Goal: Download file/media

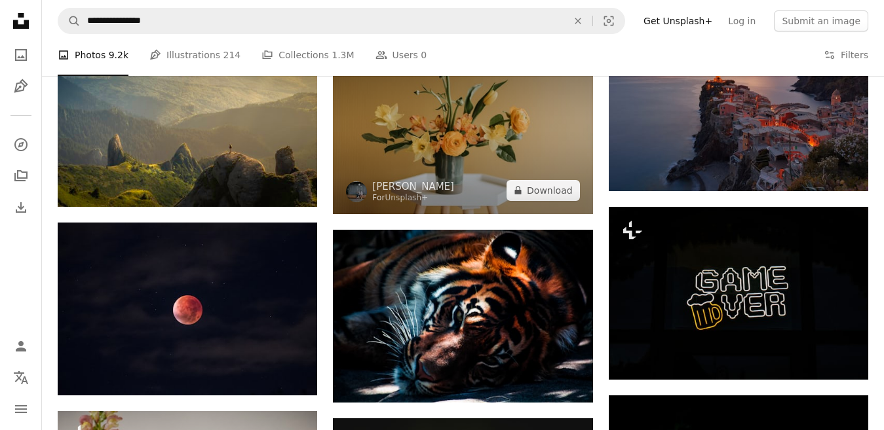
scroll to position [655, 0]
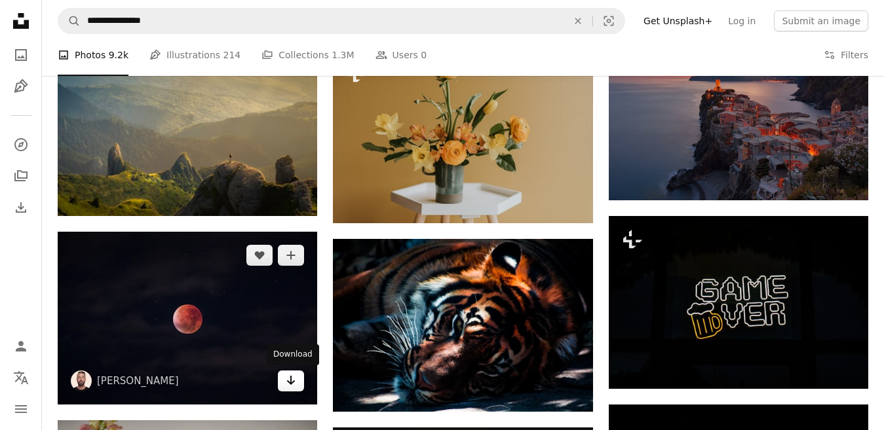
click at [297, 383] on link "Arrow pointing down" at bounding box center [291, 381] width 26 height 21
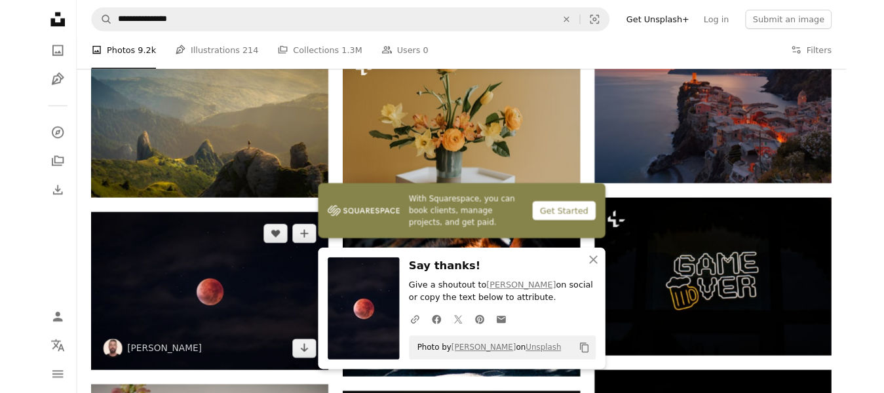
scroll to position [786, 0]
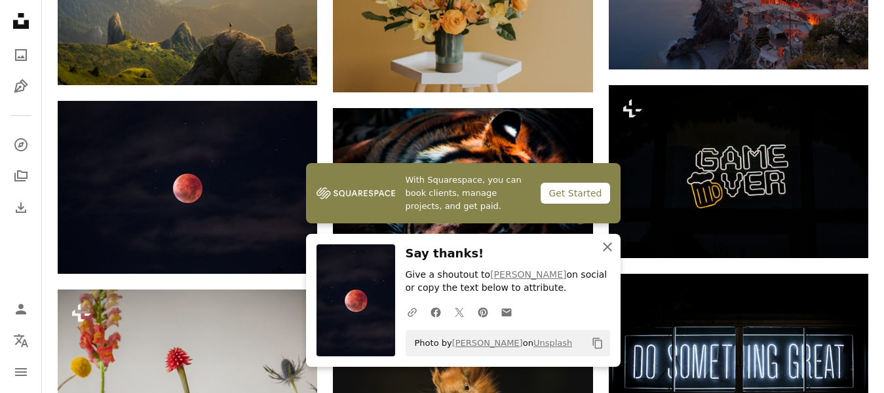
click at [607, 245] on icon "An X shape" at bounding box center [607, 247] width 16 height 16
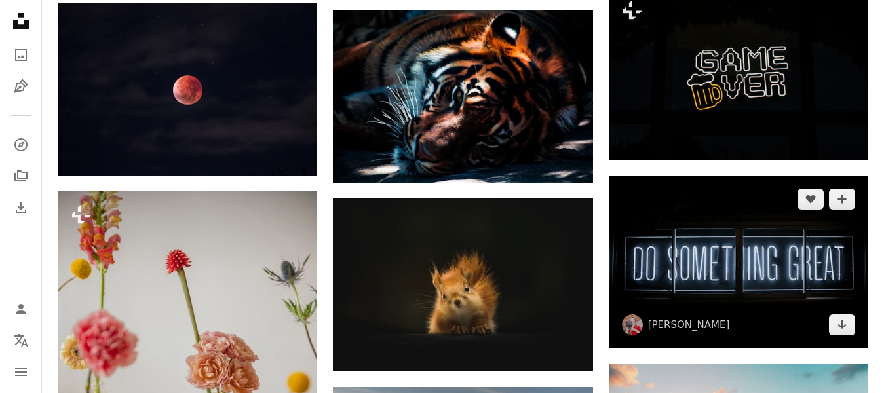
scroll to position [983, 0]
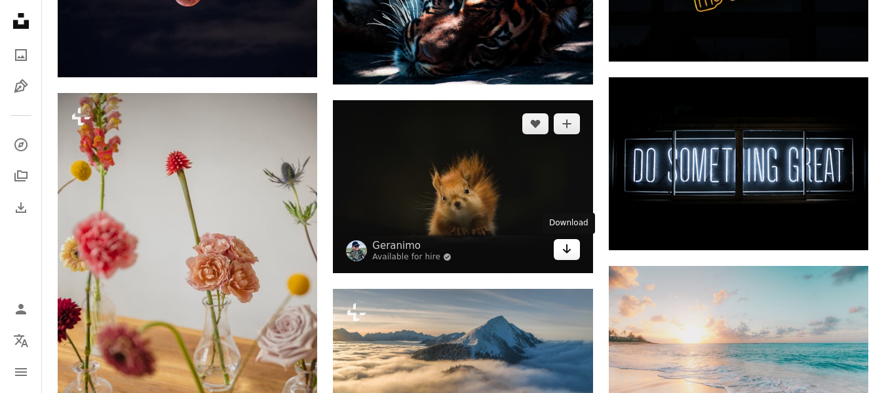
click at [561, 250] on icon "Arrow pointing down" at bounding box center [566, 249] width 10 height 16
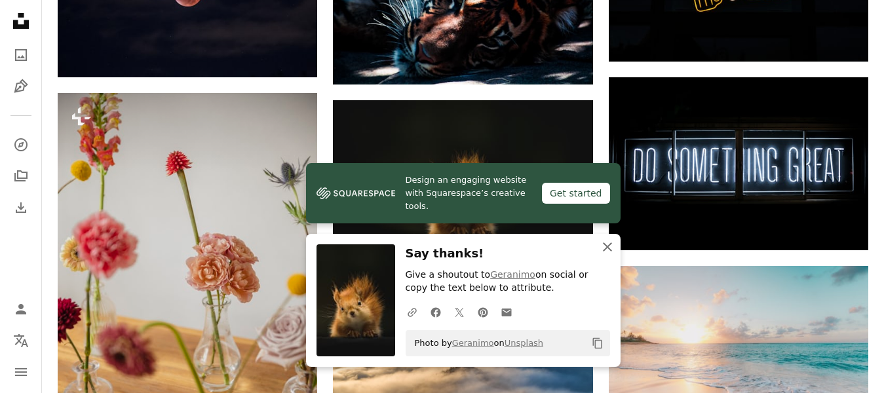
click at [603, 246] on icon "An X shape" at bounding box center [607, 247] width 16 height 16
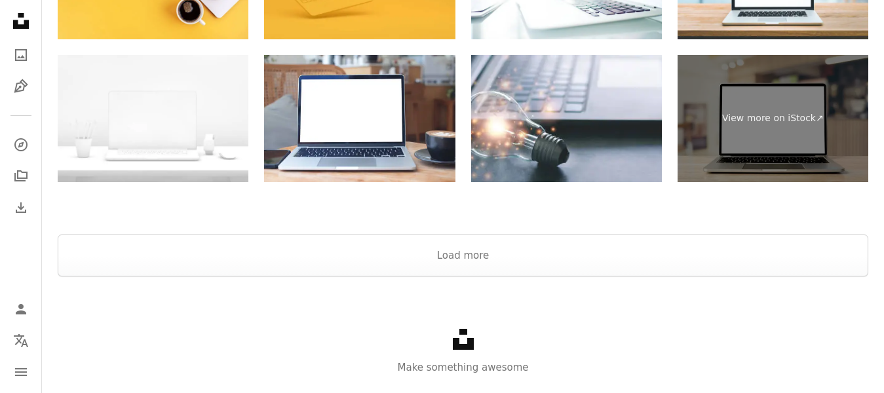
scroll to position [2177, 0]
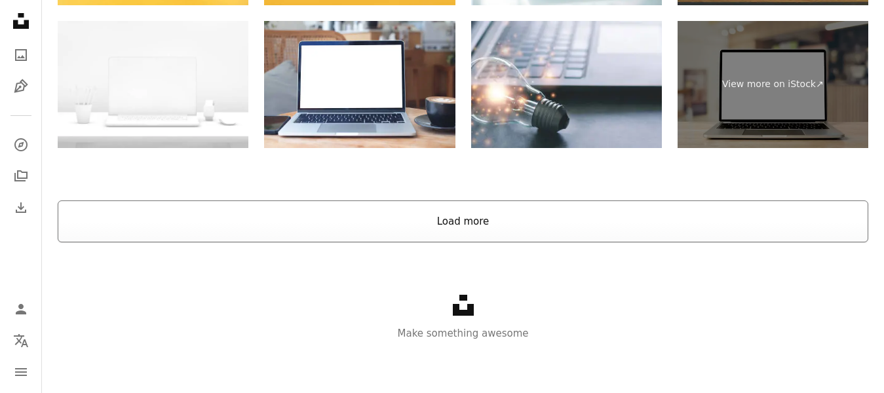
click at [487, 229] on button "Load more" at bounding box center [463, 221] width 810 height 42
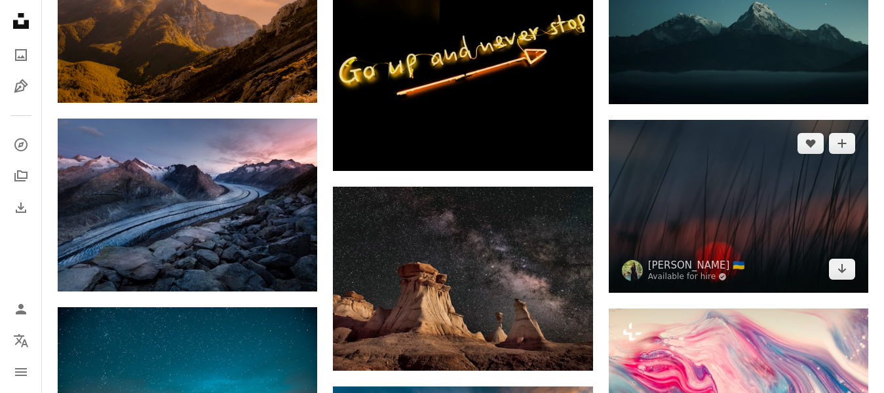
scroll to position [7223, 0]
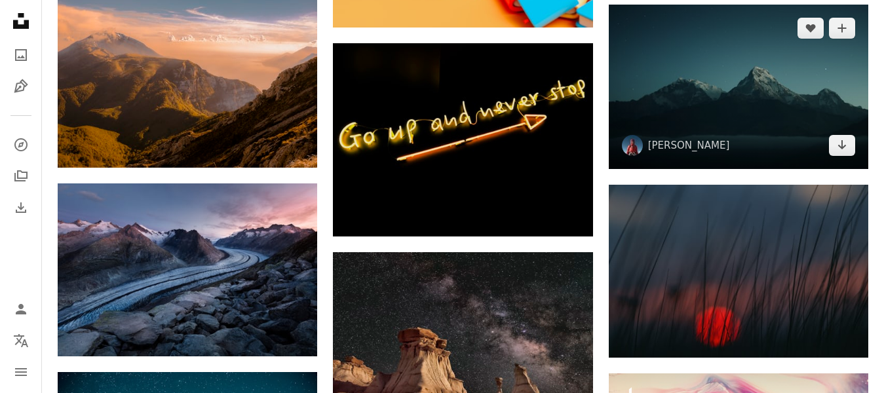
click at [746, 168] on img at bounding box center [738, 87] width 259 height 164
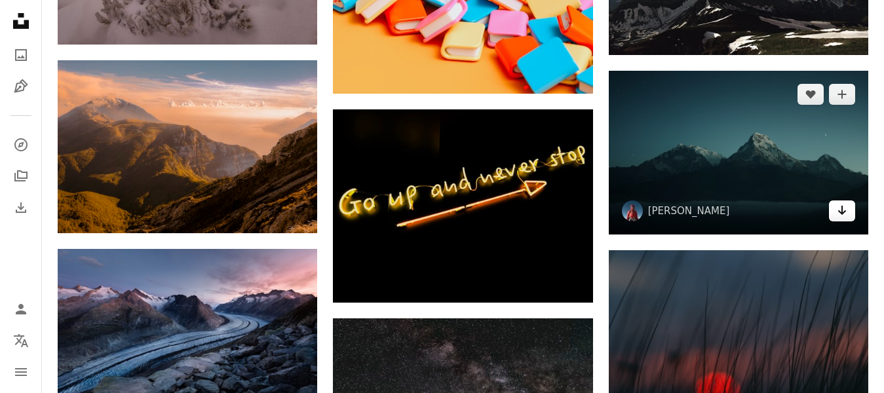
click at [843, 215] on icon "Arrow pointing down" at bounding box center [842, 210] width 10 height 16
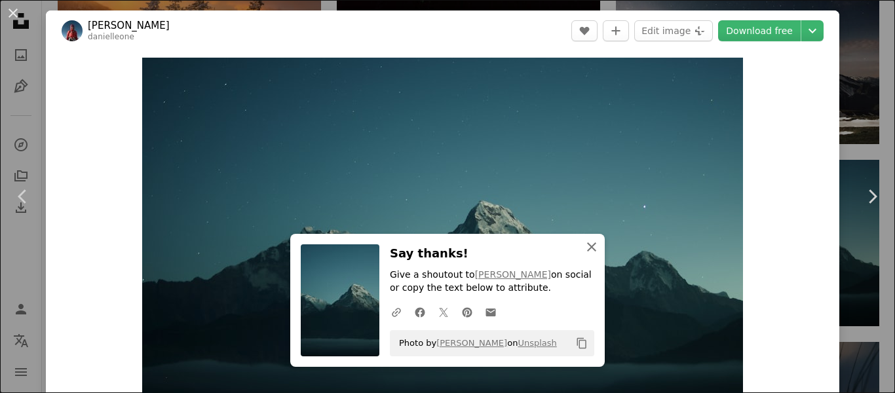
click at [590, 250] on icon "An X shape" at bounding box center [592, 247] width 16 height 16
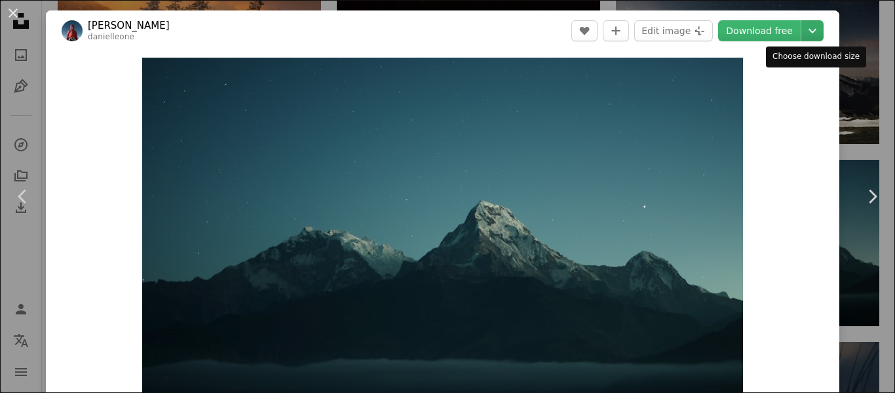
click at [815, 31] on icon "Chevron down" at bounding box center [812, 31] width 21 height 16
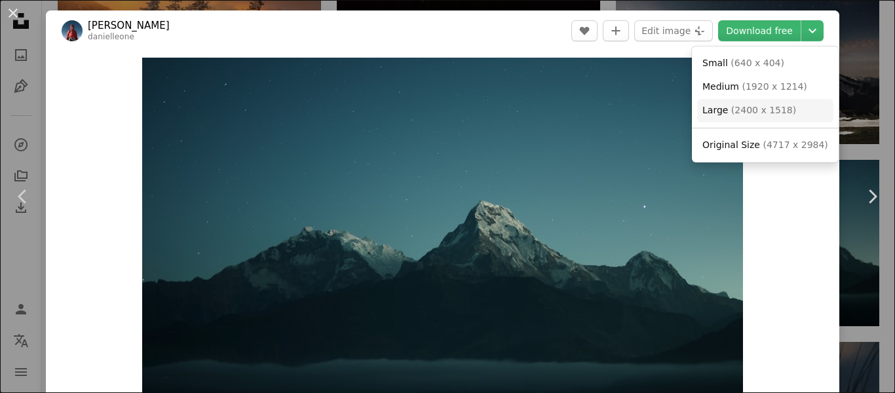
click at [736, 113] on span "( 2400 x 1518 )" at bounding box center [763, 110] width 65 height 10
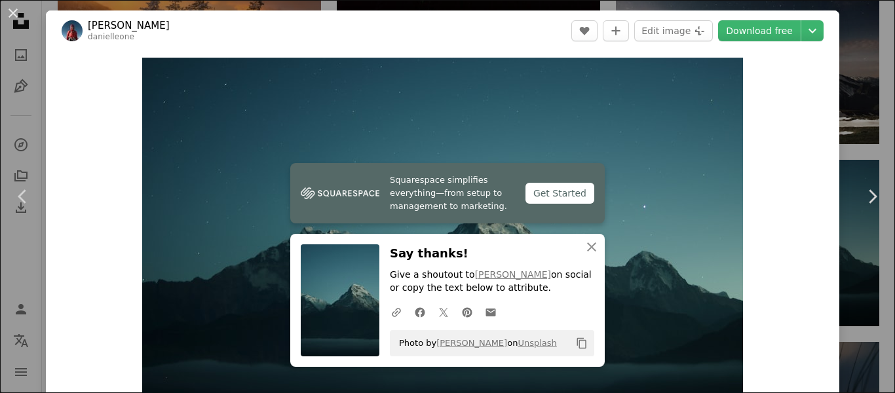
click at [879, 31] on div "An X shape Chevron left Chevron right Squarespace simplifies everything—from se…" at bounding box center [447, 196] width 895 height 393
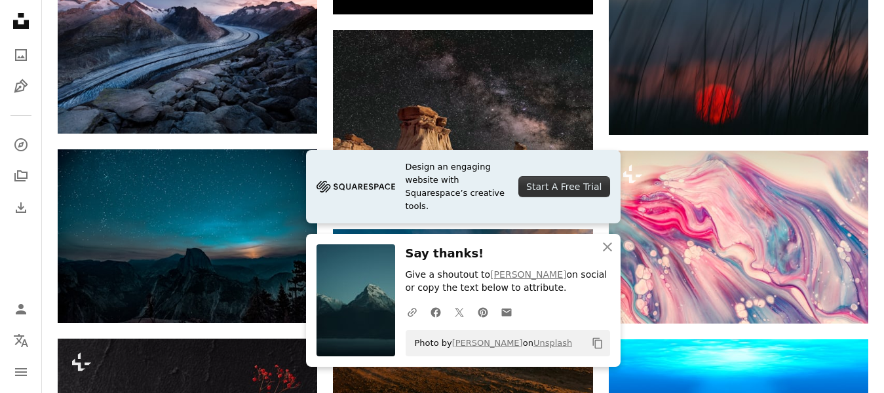
scroll to position [7615, 0]
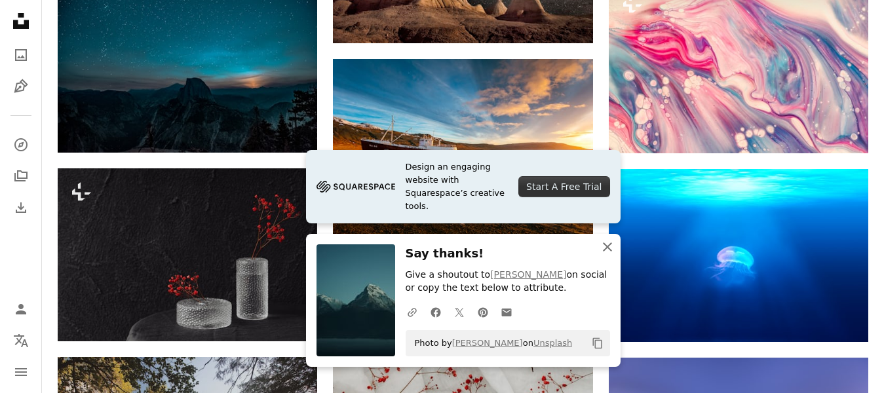
click at [613, 252] on icon "An X shape" at bounding box center [607, 247] width 16 height 16
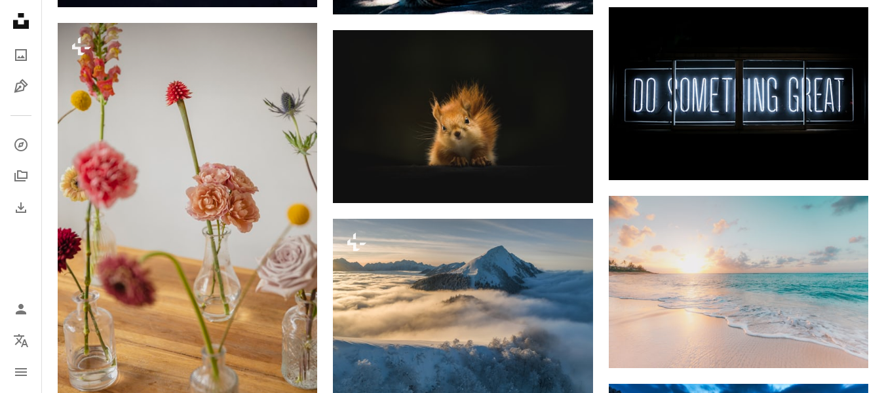
scroll to position [0, 0]
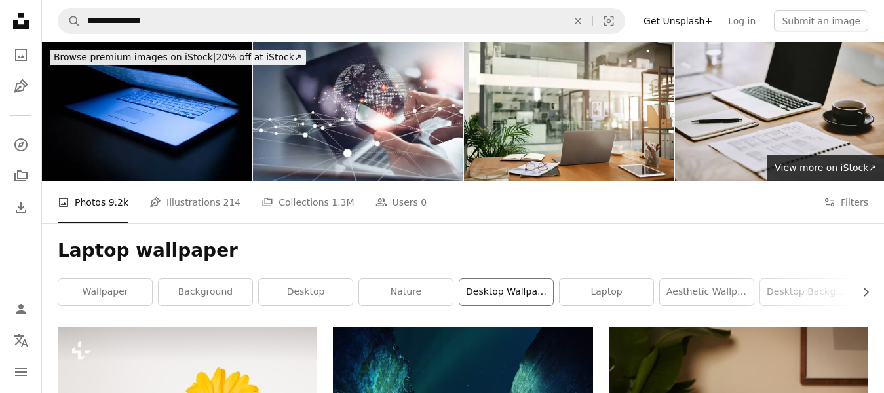
click at [525, 290] on link "desktop wallpaper" at bounding box center [506, 292] width 94 height 26
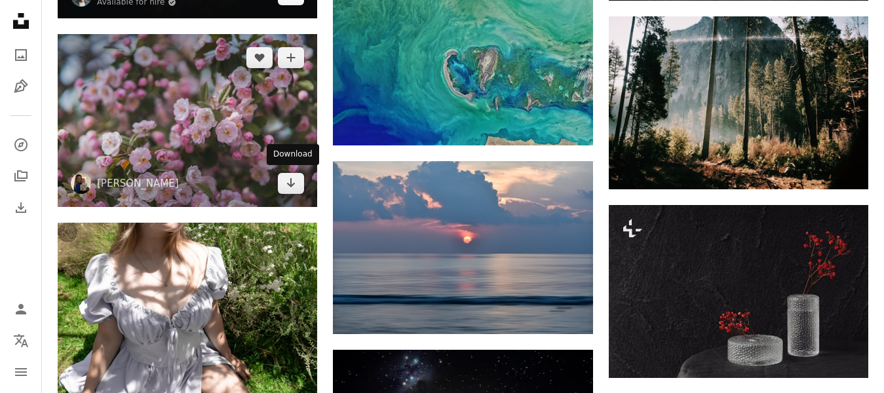
scroll to position [7207, 0]
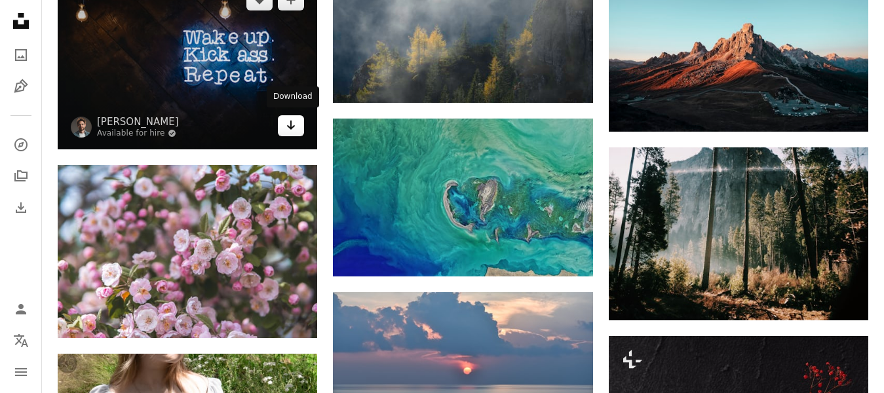
click at [286, 121] on icon "Arrow pointing down" at bounding box center [291, 125] width 10 height 16
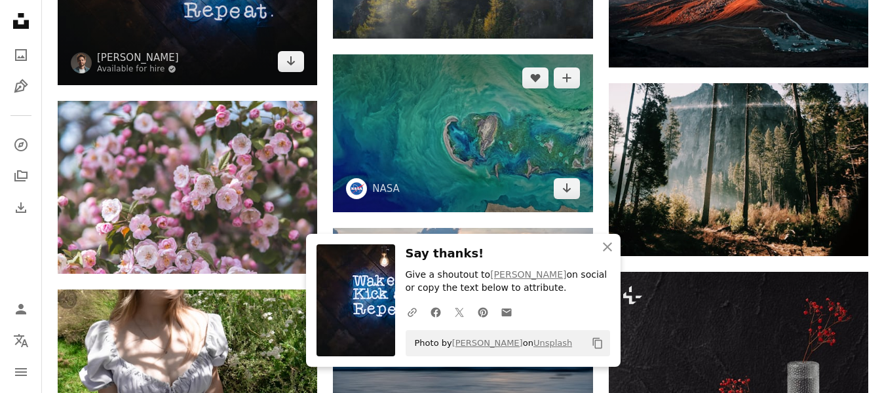
scroll to position [7404, 0]
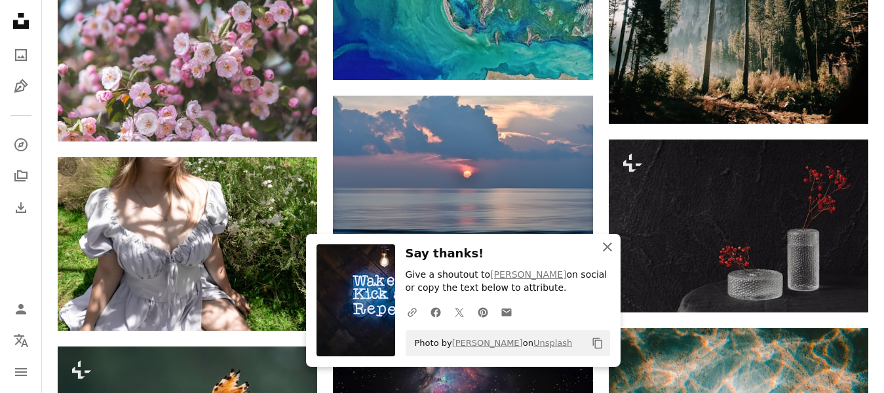
click at [605, 244] on icon "button" at bounding box center [607, 246] width 9 height 9
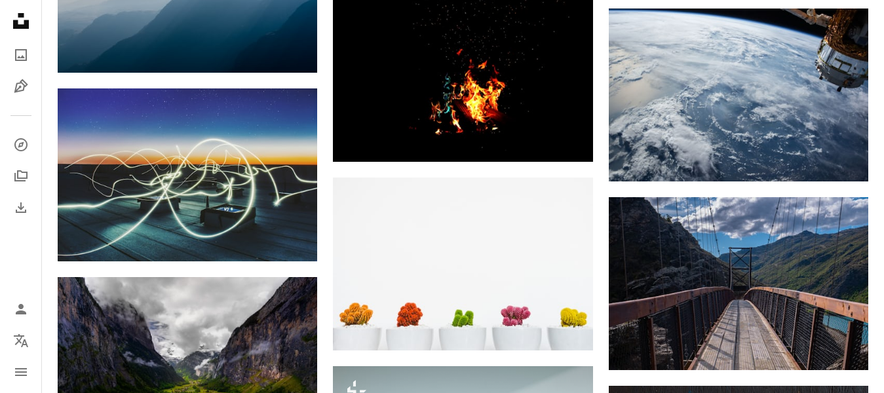
scroll to position [16314, 0]
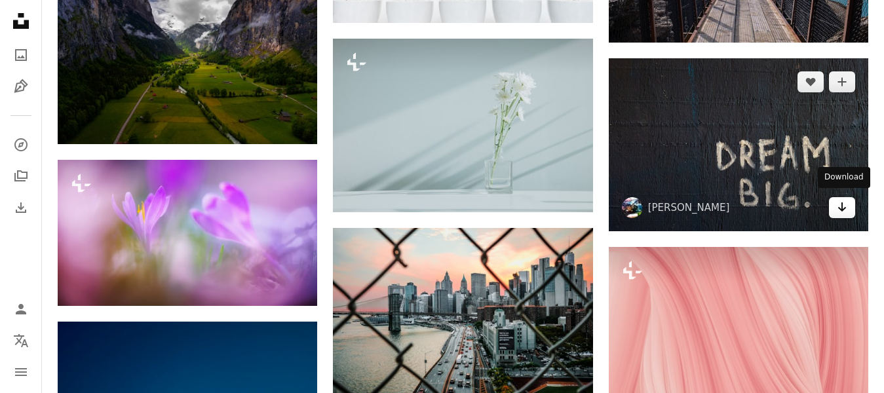
click at [837, 201] on icon "Arrow pointing down" at bounding box center [842, 207] width 10 height 16
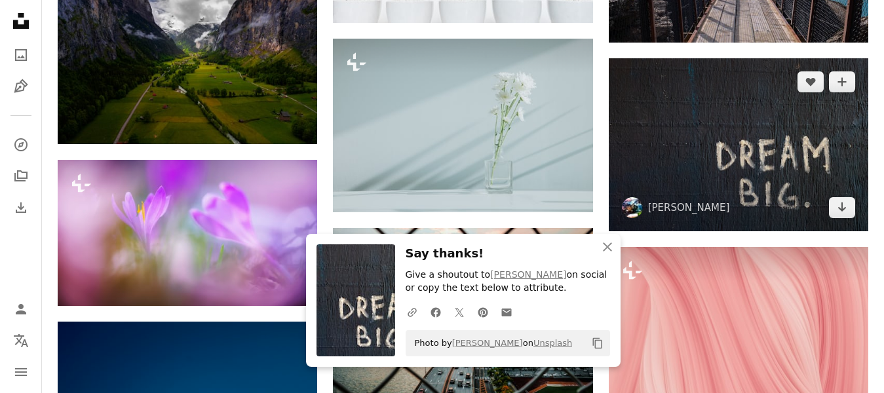
scroll to position [16511, 0]
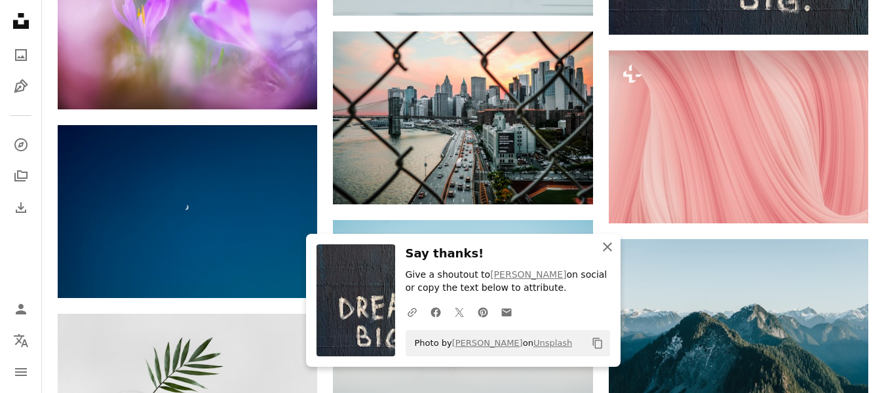
click at [602, 242] on icon "An X shape" at bounding box center [607, 247] width 16 height 16
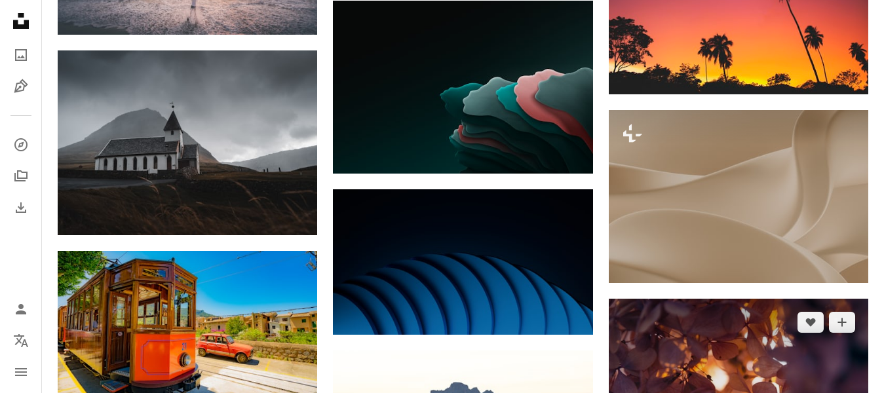
scroll to position [20573, 0]
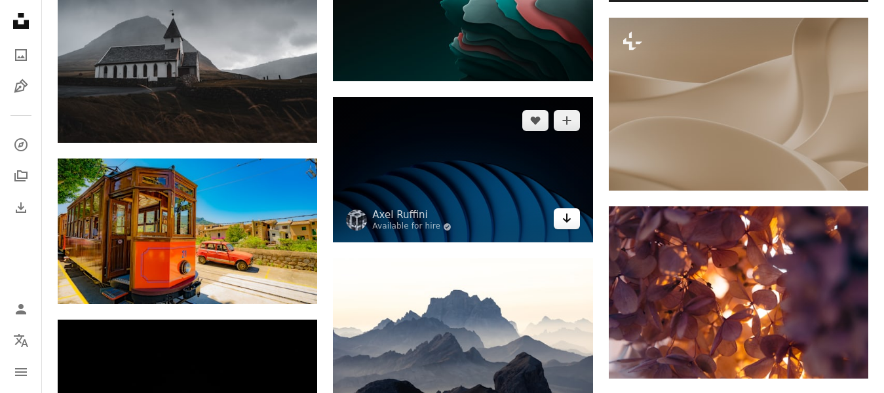
click at [563, 211] on icon "Arrow pointing down" at bounding box center [566, 218] width 10 height 16
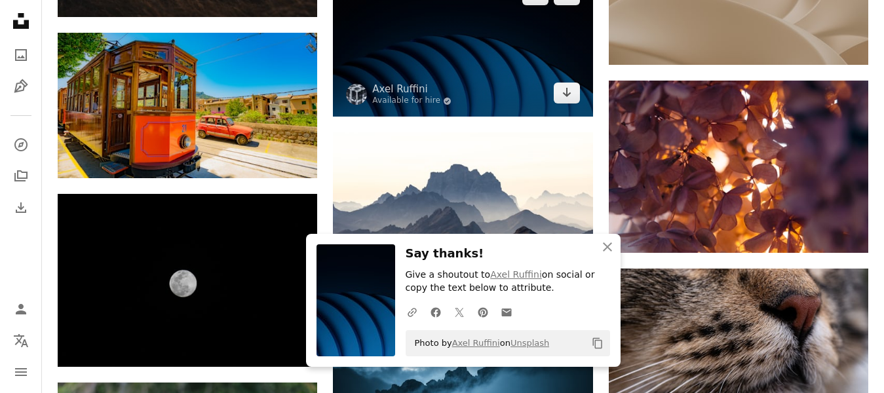
scroll to position [20704, 0]
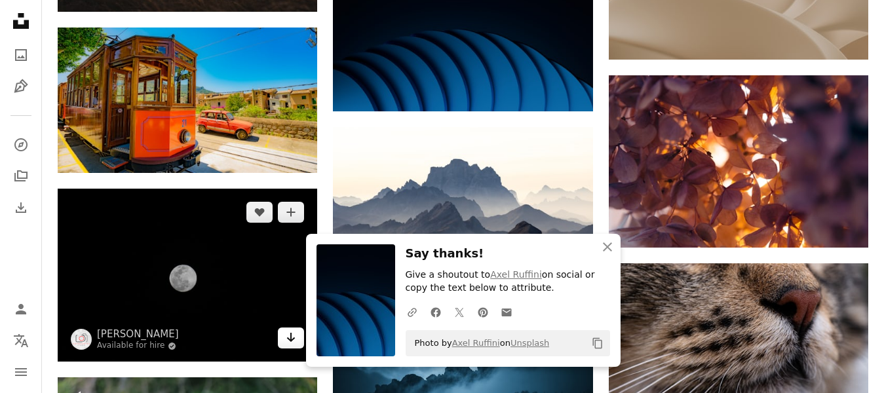
drag, startPoint x: 195, startPoint y: 289, endPoint x: 288, endPoint y: 331, distance: 101.5
click at [288, 331] on icon "Arrow pointing down" at bounding box center [291, 338] width 10 height 16
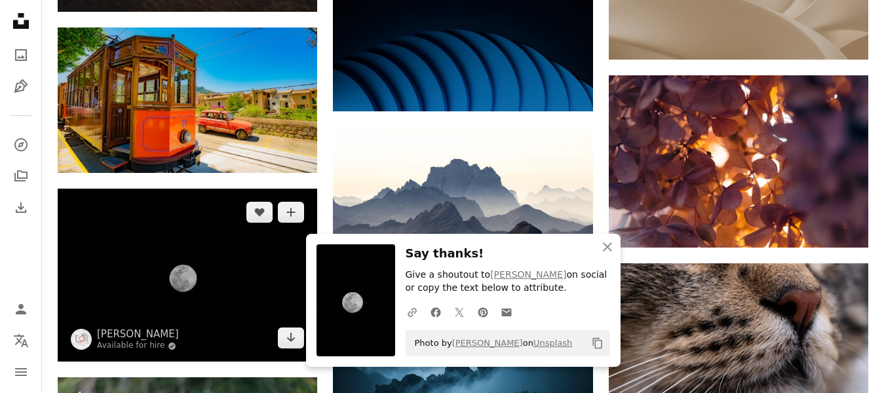
scroll to position [20966, 0]
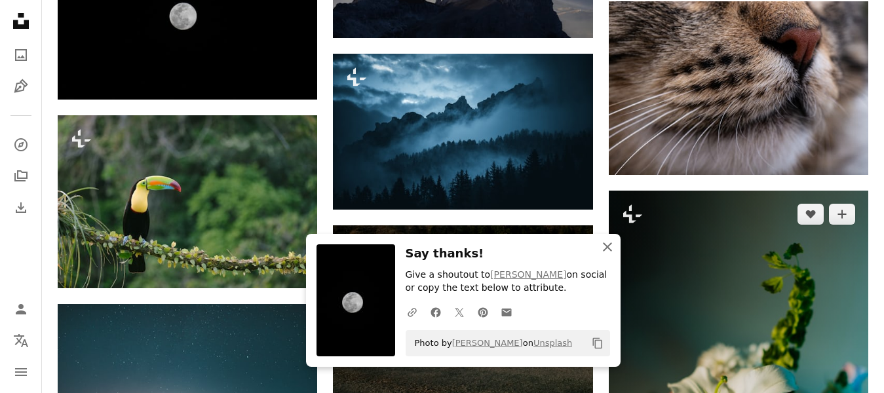
click at [605, 246] on icon "button" at bounding box center [607, 246] width 9 height 9
click at [606, 246] on icon "button" at bounding box center [607, 246] width 9 height 9
click at [606, 249] on icon "An X shape" at bounding box center [607, 247] width 16 height 16
click at [607, 247] on icon "button" at bounding box center [607, 246] width 9 height 9
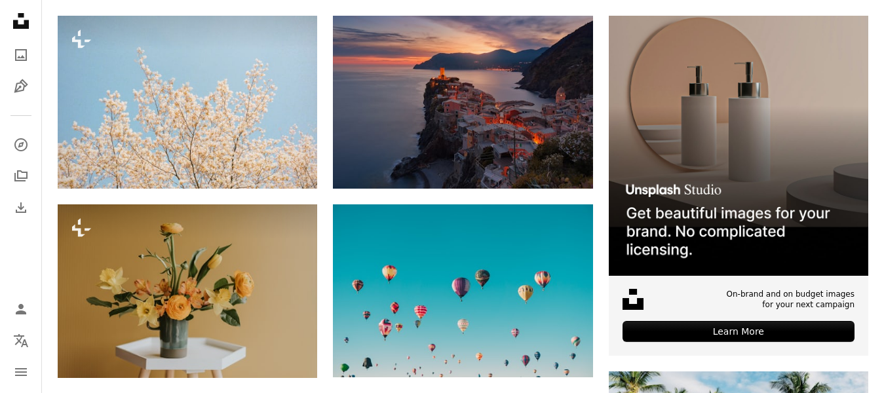
scroll to position [0, 0]
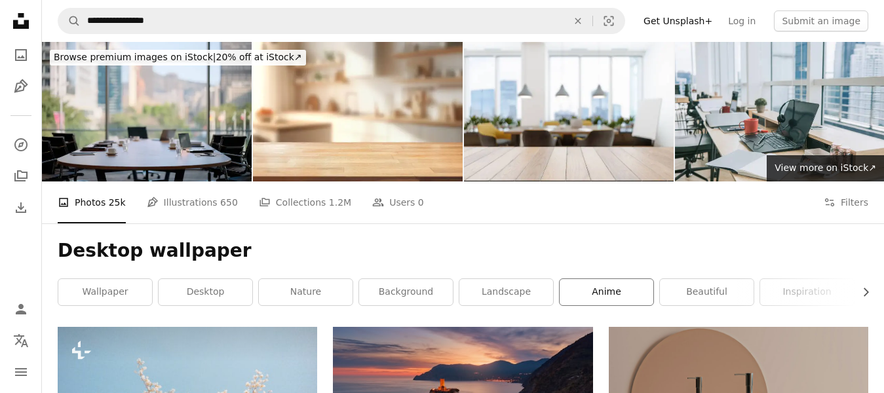
click at [624, 299] on link "anime" at bounding box center [607, 292] width 94 height 26
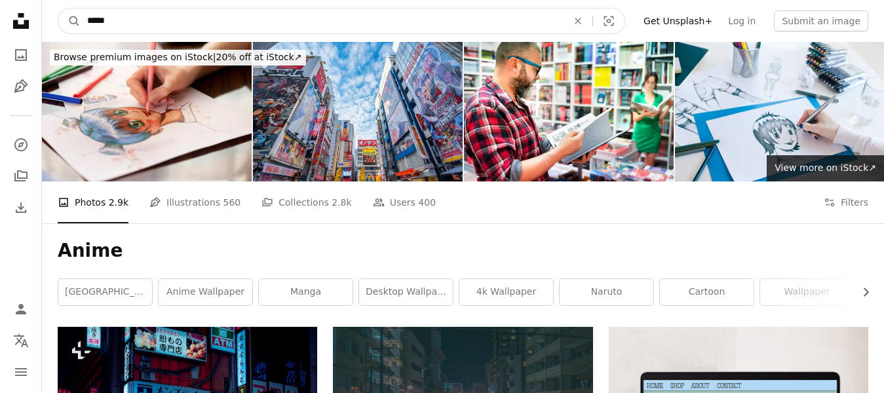
click at [413, 29] on input "*****" at bounding box center [322, 21] width 483 height 25
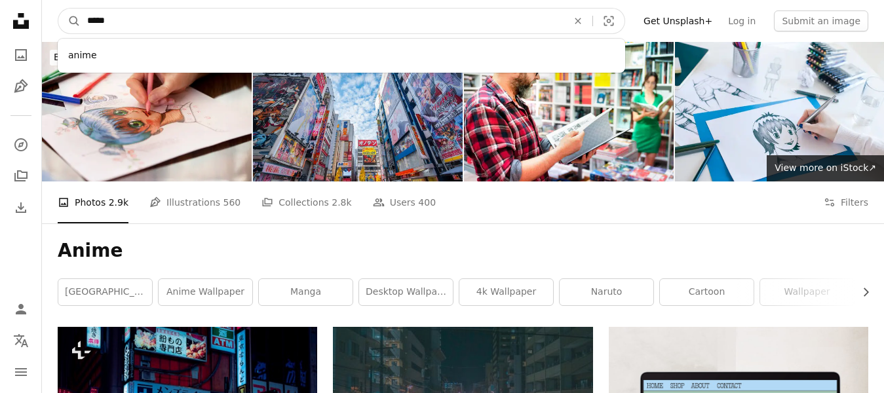
drag, startPoint x: 413, startPoint y: 29, endPoint x: 228, endPoint y: 29, distance: 184.8
click at [228, 29] on input "*****" at bounding box center [322, 21] width 483 height 25
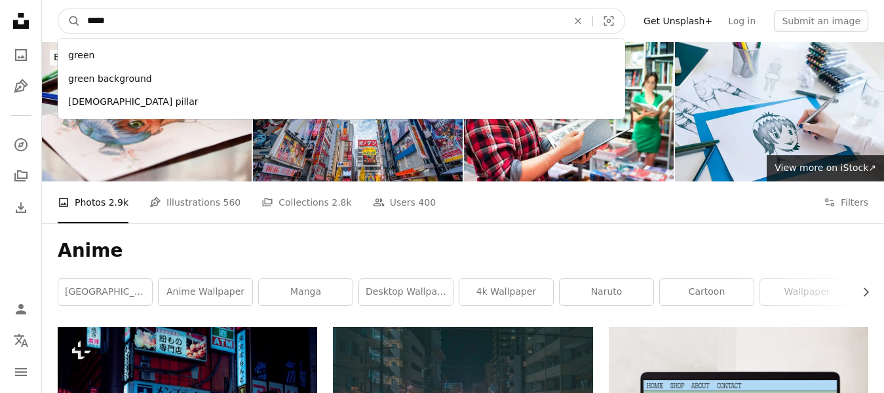
type input "*****"
click at [58, 9] on button "A magnifying glass" at bounding box center [69, 21] width 22 height 25
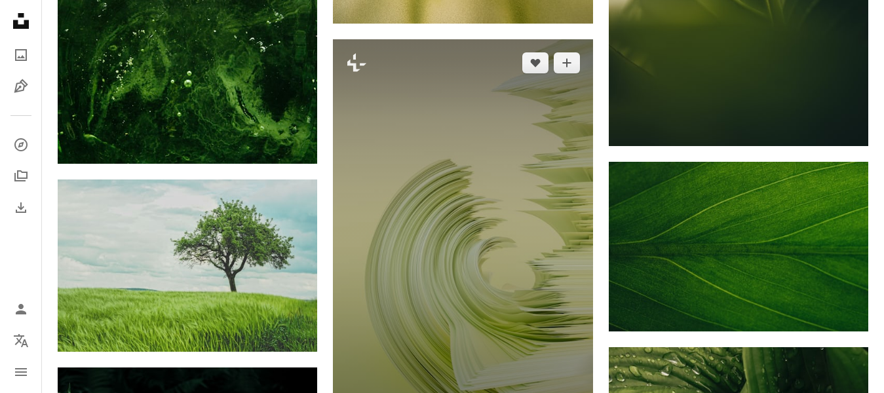
scroll to position [6872, 0]
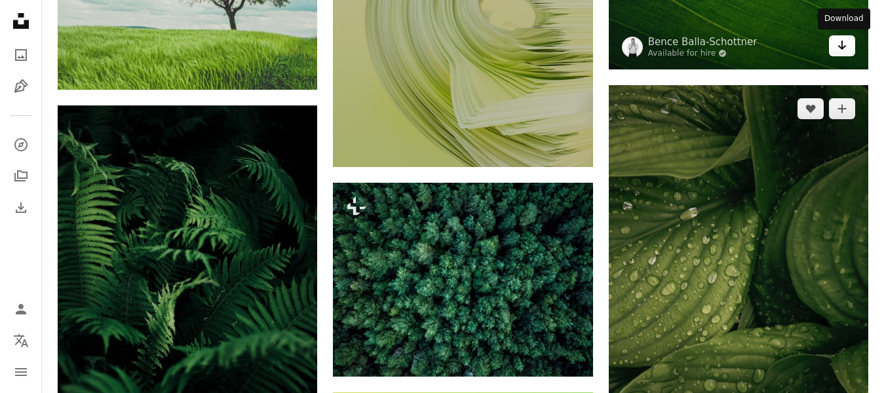
scroll to position [6748, 0]
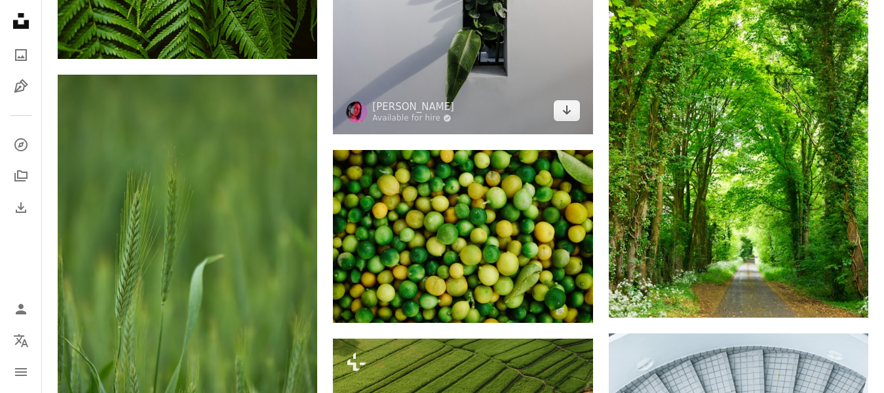
scroll to position [11919, 0]
